Goal: Browse casually

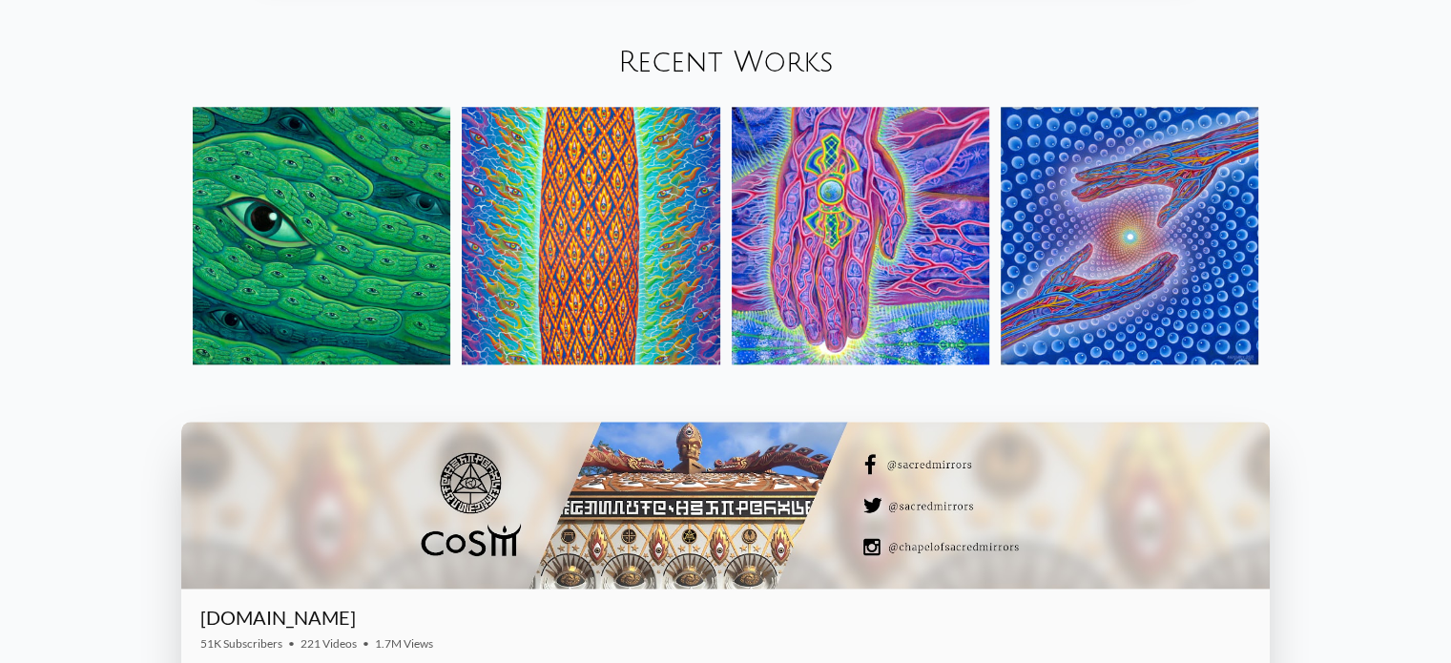
scroll to position [2290, 0]
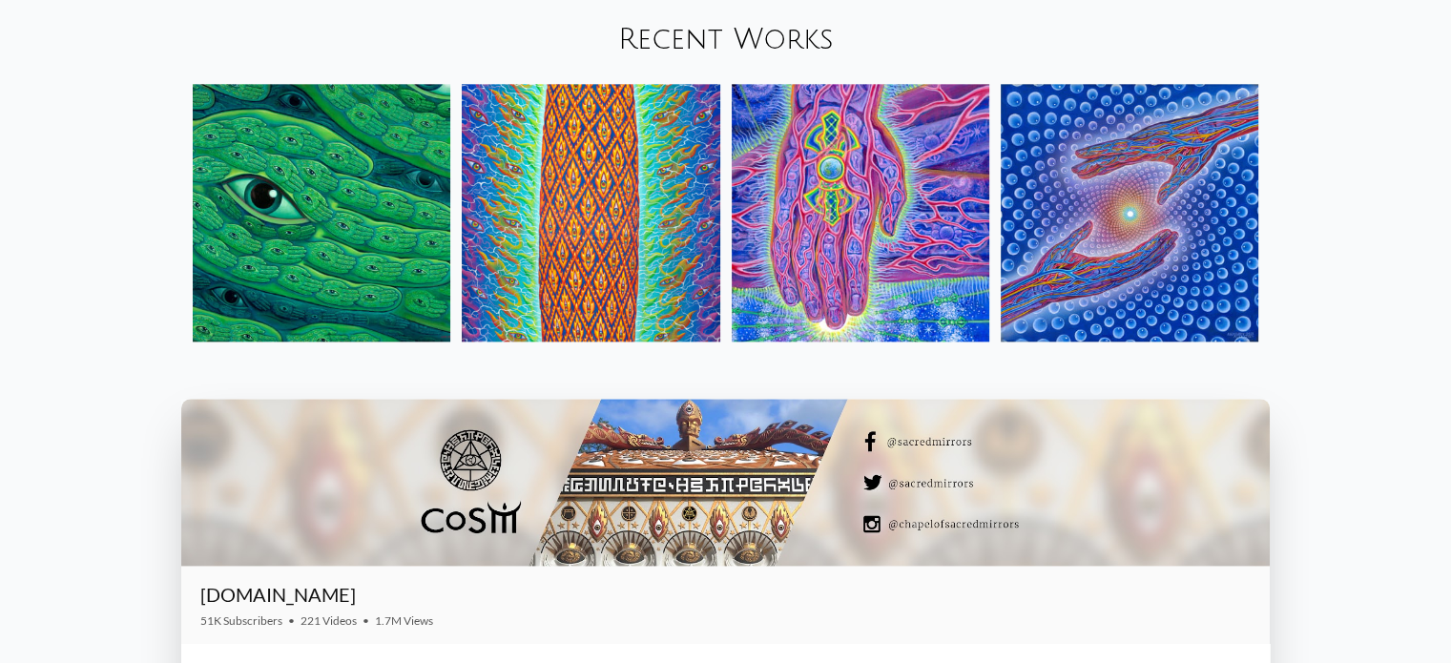
click at [585, 224] on img at bounding box center [591, 213] width 258 height 258
click at [783, 233] on img at bounding box center [861, 213] width 258 height 258
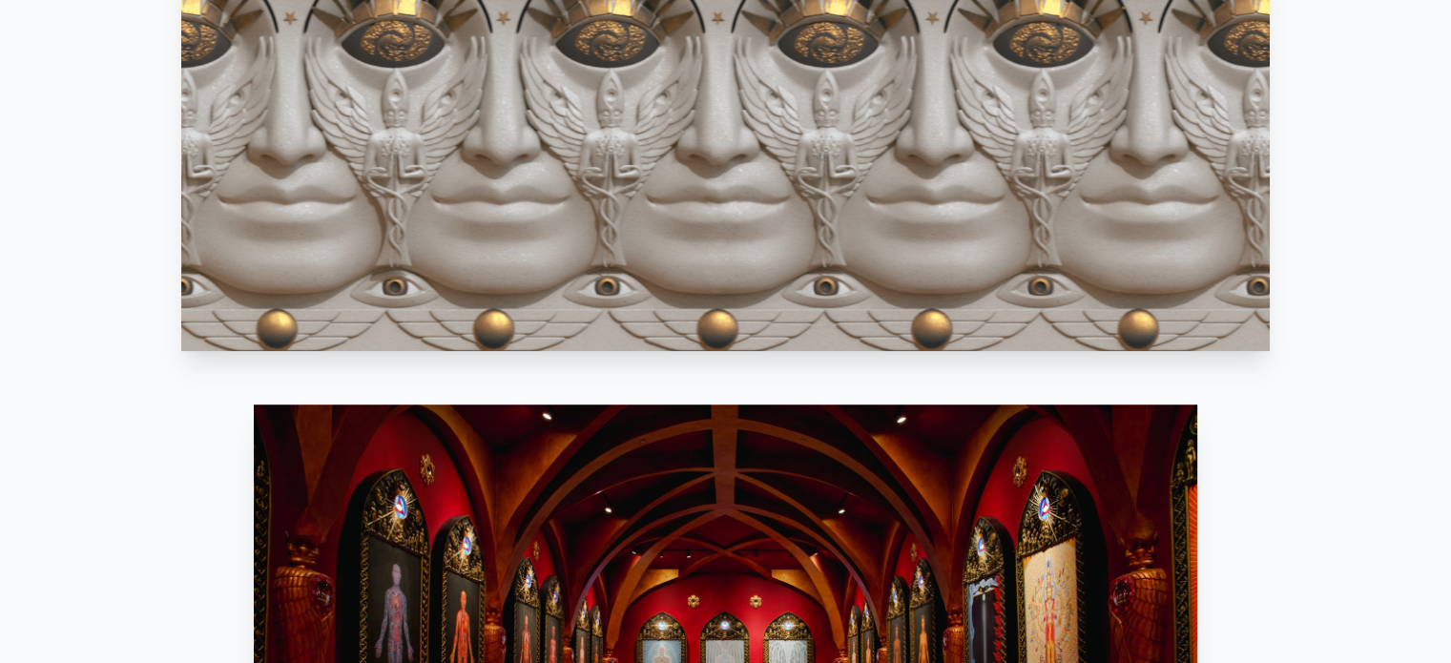
scroll to position [1050, 0]
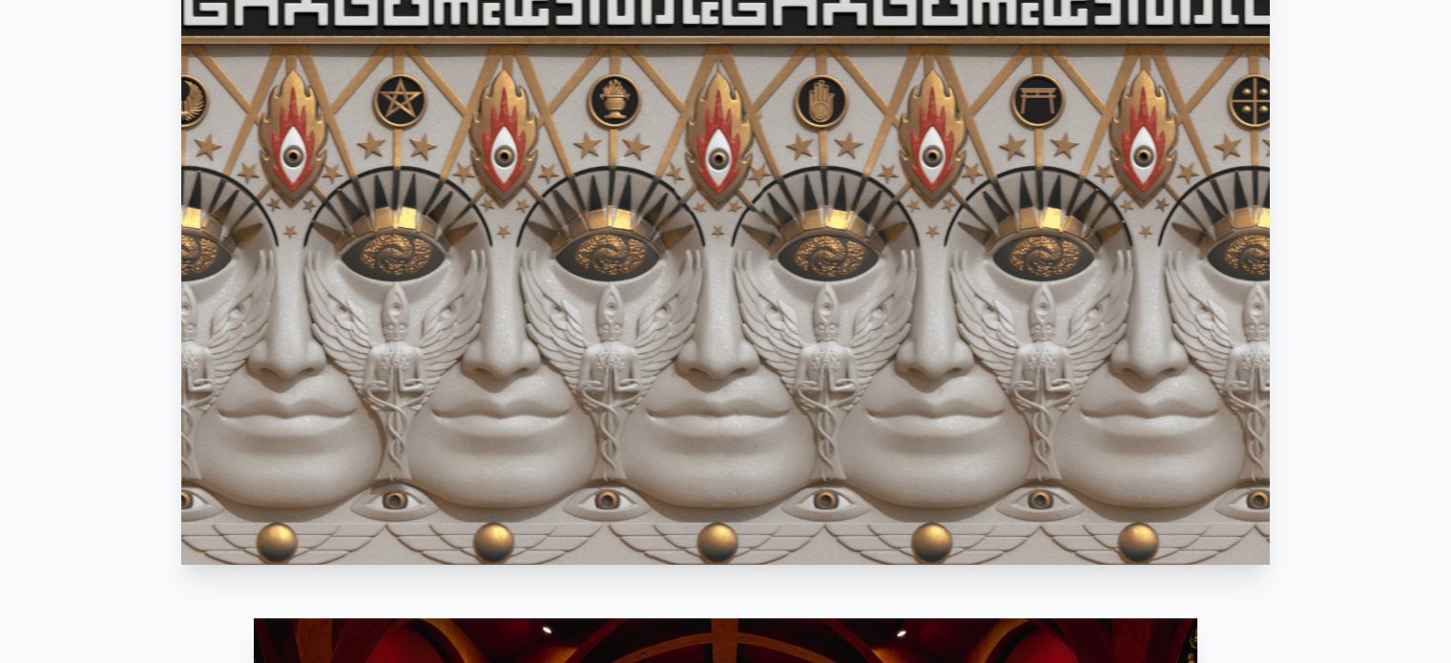
click at [479, 240] on video "Your browser does not support the video tag." at bounding box center [725, 259] width 1089 height 612
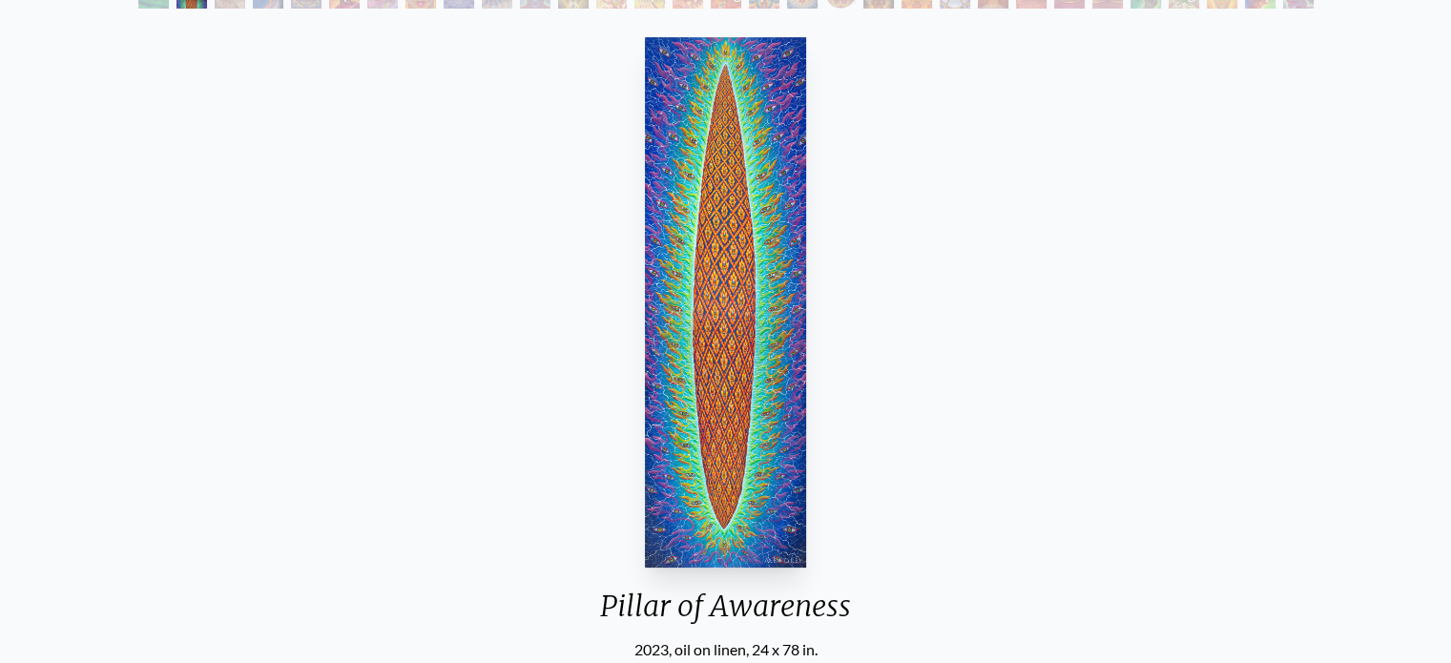
scroll to position [286, 0]
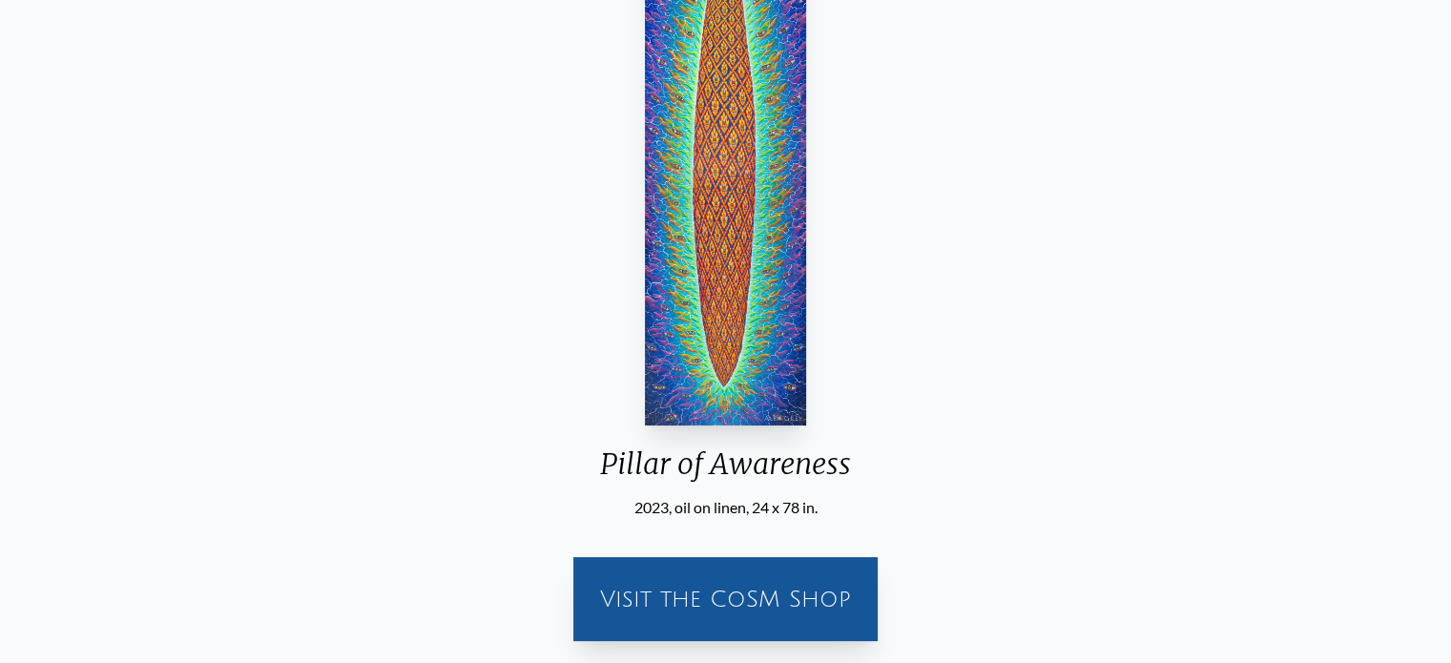
click at [735, 268] on img "2 / 31" at bounding box center [726, 160] width 162 height 530
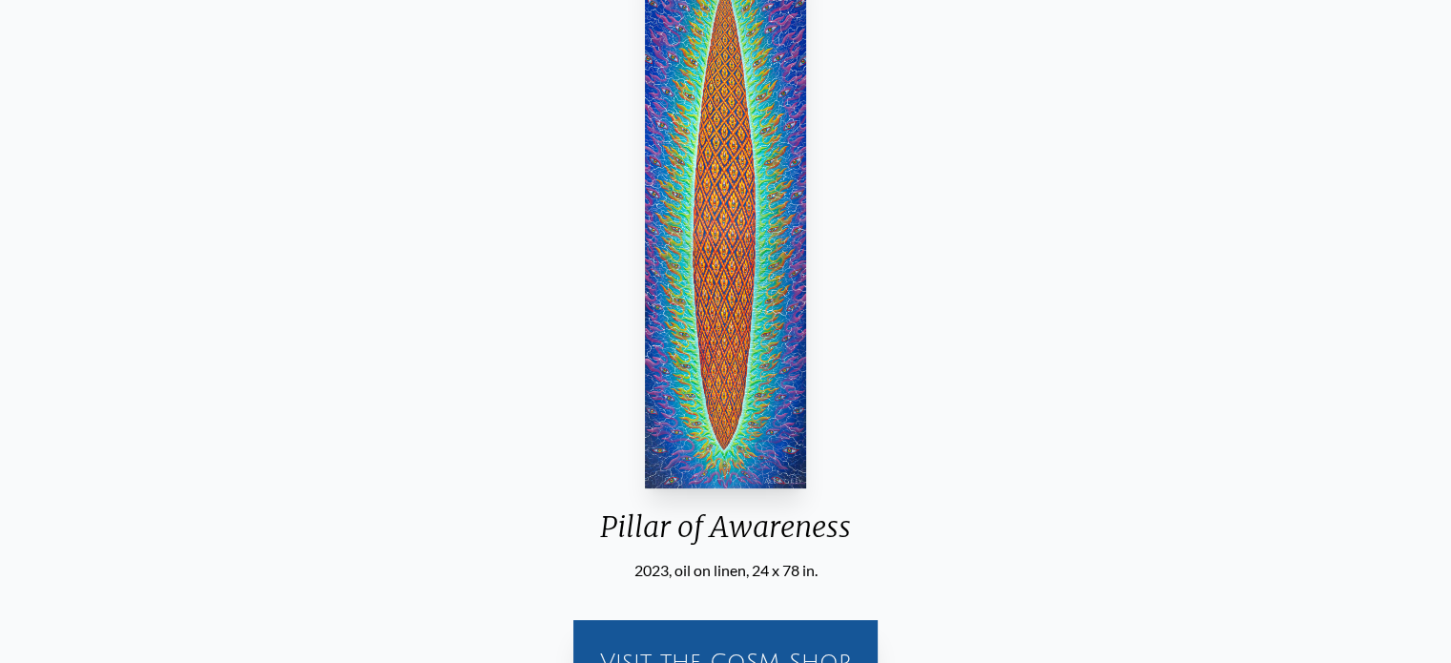
scroll to position [191, 0]
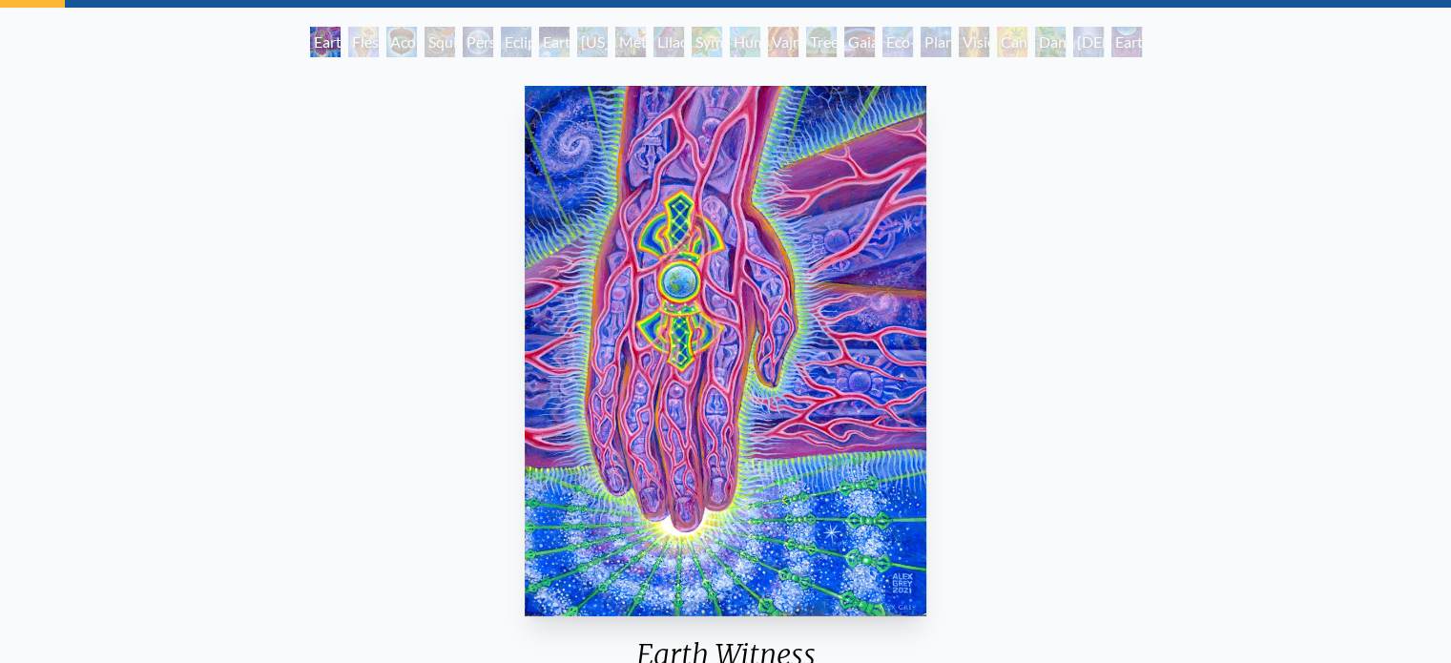
scroll to position [95, 0]
